Goal: Find specific page/section: Find specific page/section

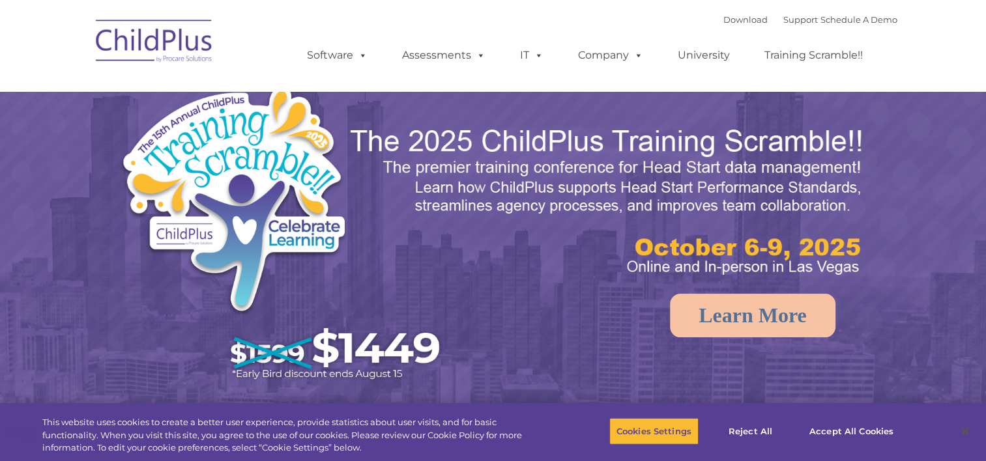
select select "MEDIUM"
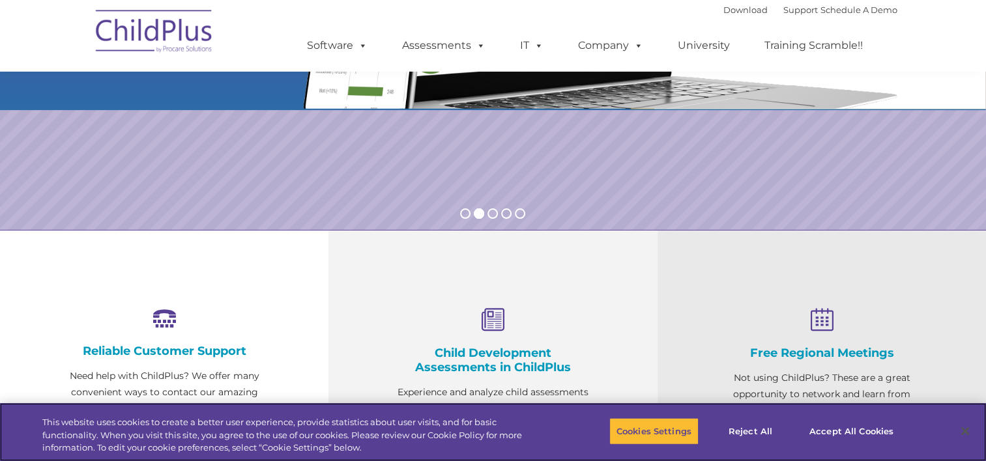
scroll to position [459, 0]
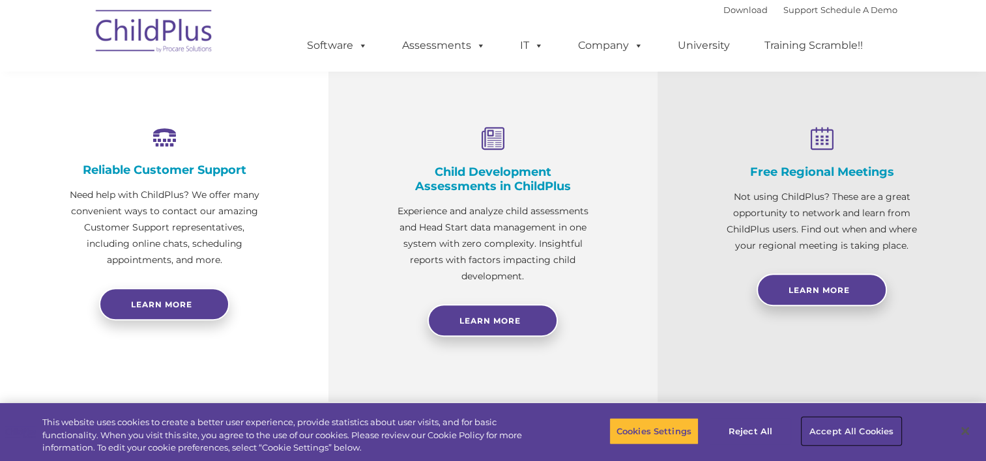
click at [834, 432] on button "Accept All Cookies" at bounding box center [851, 431] width 98 height 27
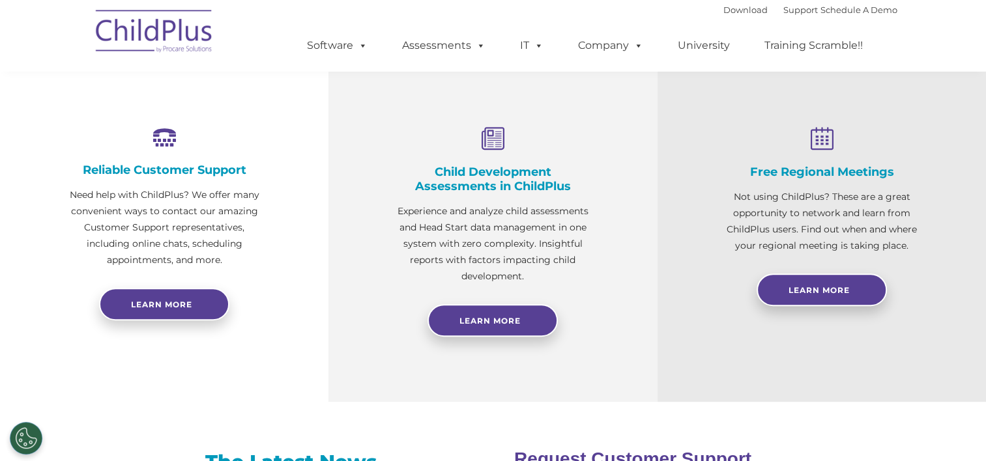
scroll to position [863, 0]
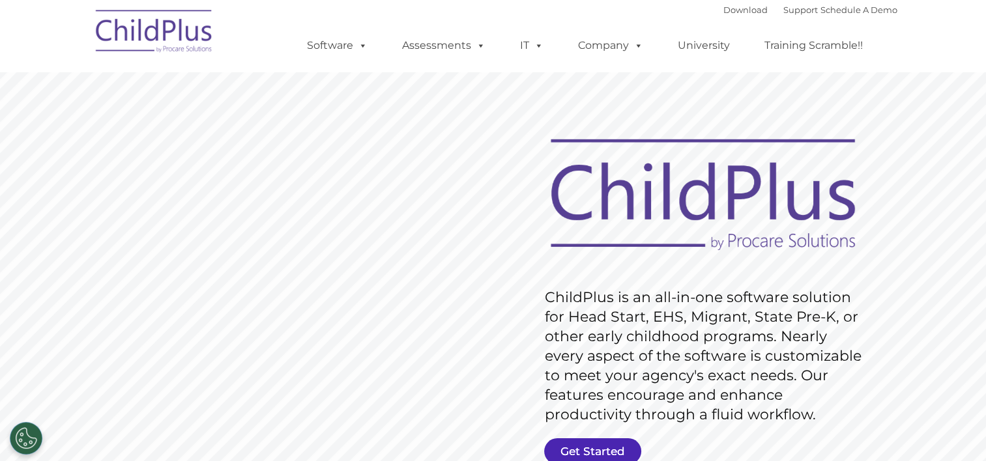
click at [594, 443] on link "Get Started" at bounding box center [592, 452] width 97 height 26
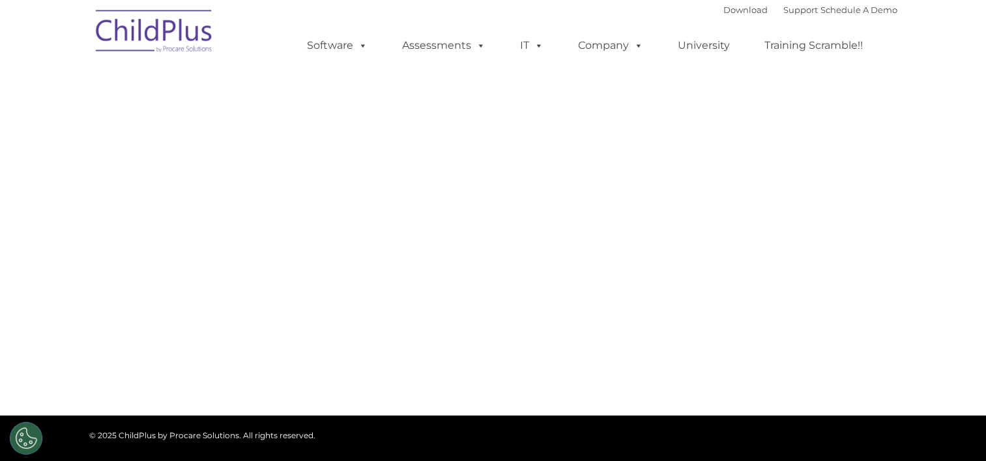
select select "MEDIUM"
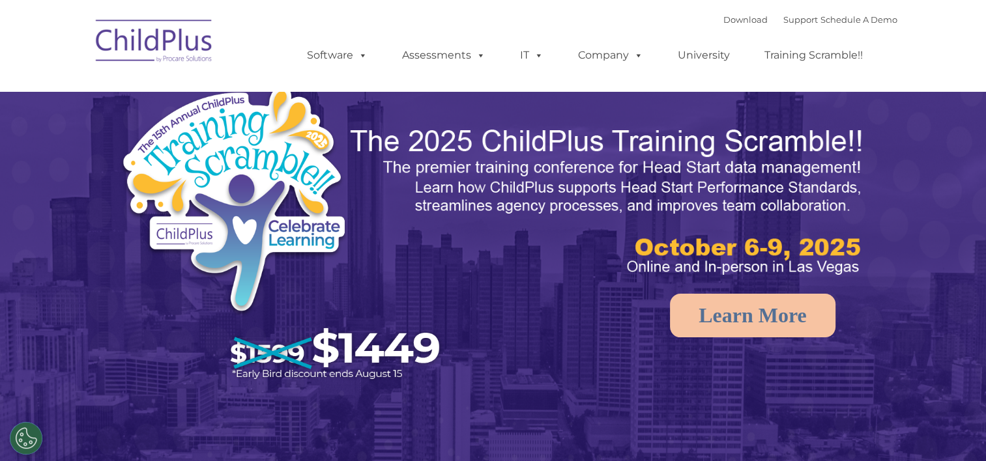
select select "MEDIUM"
